Goal: Task Accomplishment & Management: Use online tool/utility

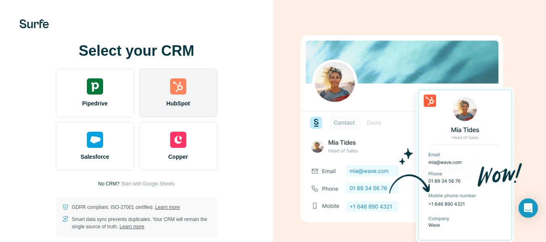
click at [181, 80] on img at bounding box center [178, 86] width 16 height 16
